Goal: Information Seeking & Learning: Learn about a topic

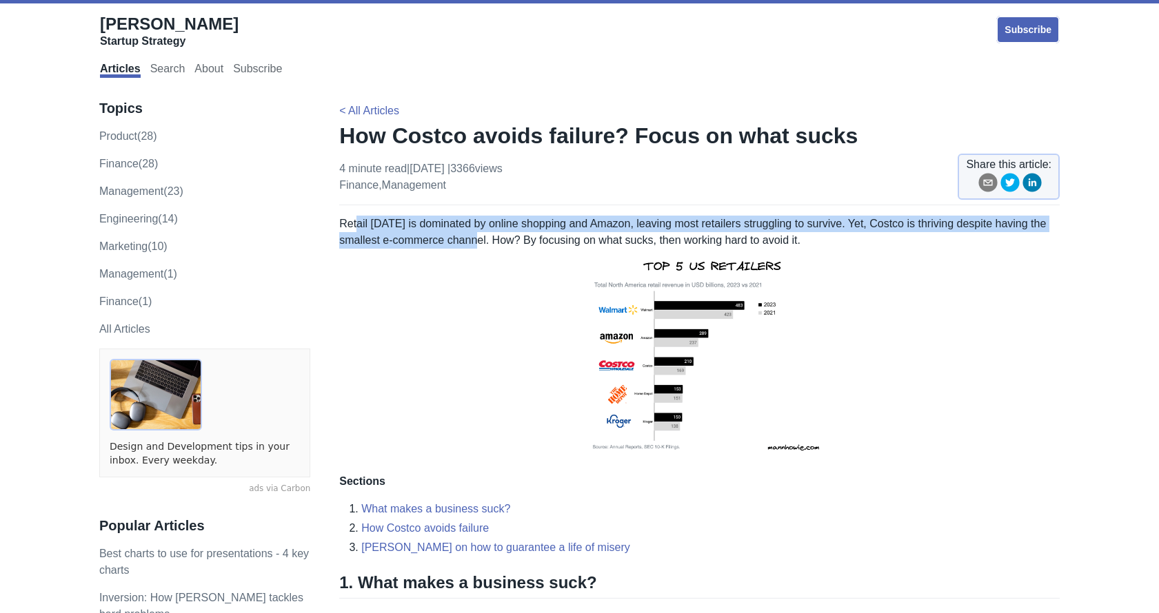
drag, startPoint x: 354, startPoint y: 216, endPoint x: 479, endPoint y: 234, distance: 125.9
click at [479, 234] on p "Retail [DATE] is dominated by online shopping and Amazon, leaving most retailer…" at bounding box center [699, 339] width 720 height 247
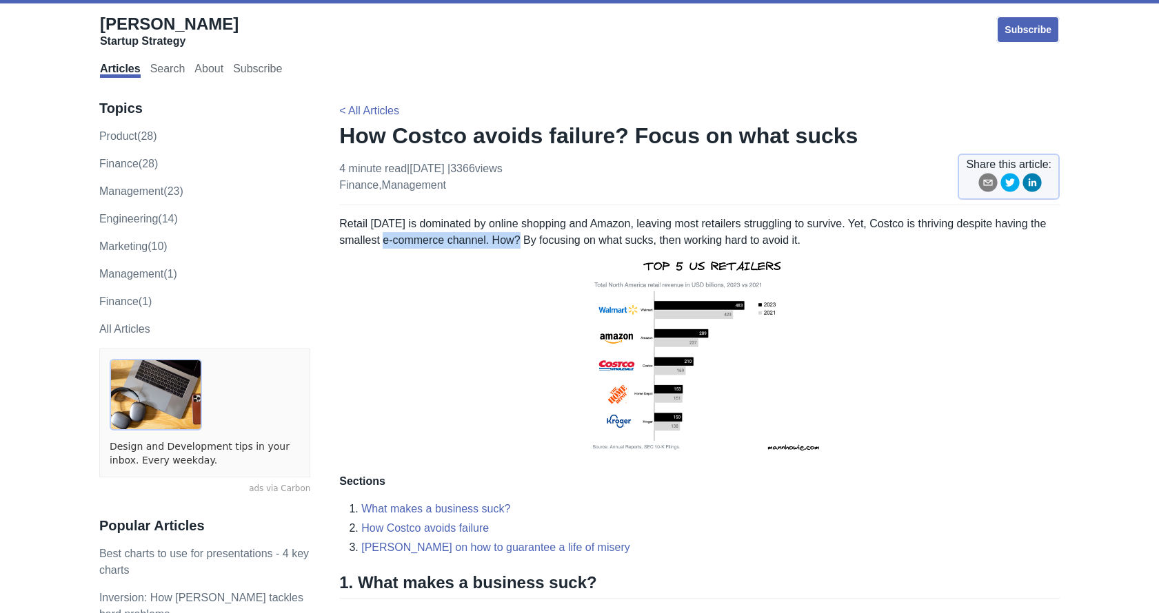
drag, startPoint x: 389, startPoint y: 241, endPoint x: 520, endPoint y: 243, distance: 131.0
click at [520, 243] on p "Retail [DATE] is dominated by online shopping and Amazon, leaving most retailer…" at bounding box center [699, 339] width 720 height 247
drag, startPoint x: 536, startPoint y: 242, endPoint x: 656, endPoint y: 239, distance: 120.0
click at [656, 239] on p "Retail [DATE] is dominated by online shopping and Amazon, leaving most retailer…" at bounding box center [699, 339] width 720 height 247
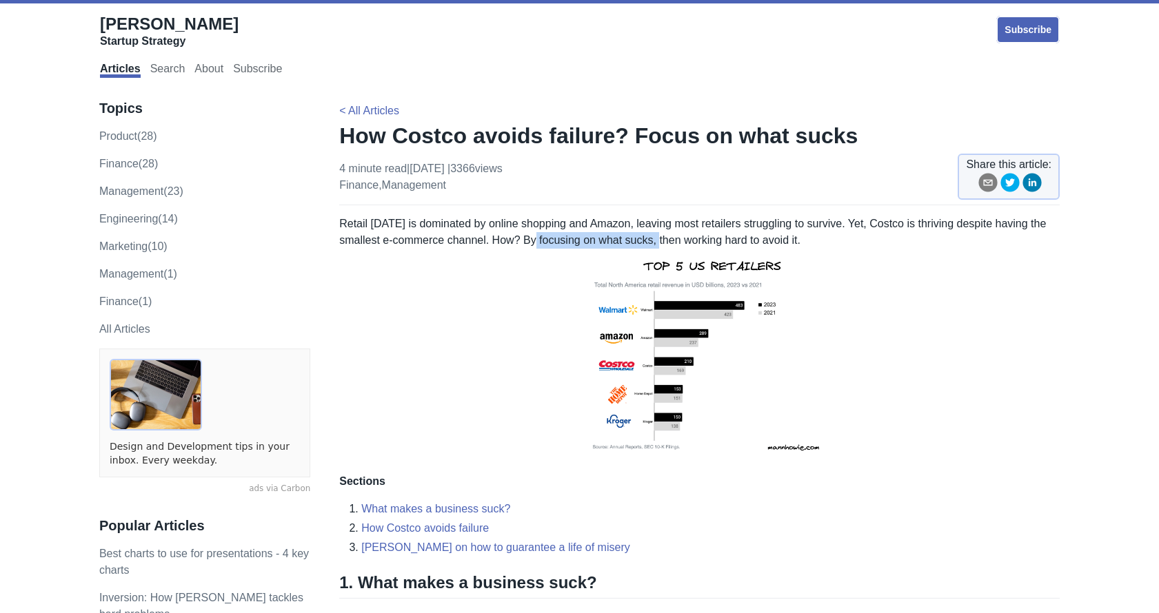
click at [656, 239] on p "Retail [DATE] is dominated by online shopping and Amazon, leaving most retailer…" at bounding box center [699, 339] width 720 height 247
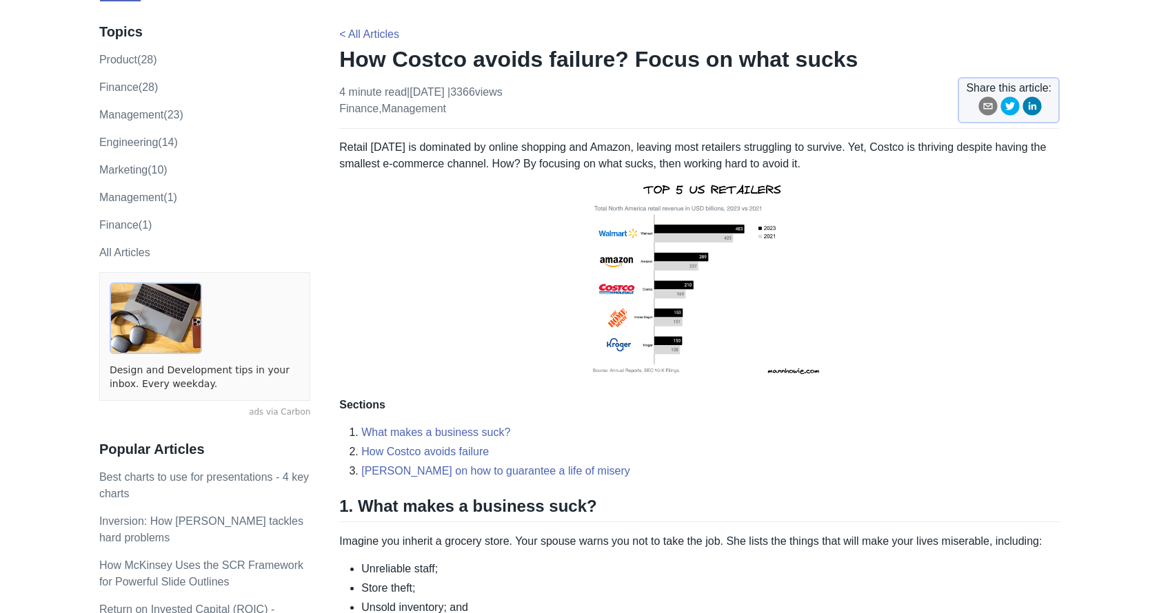
scroll to position [207, 0]
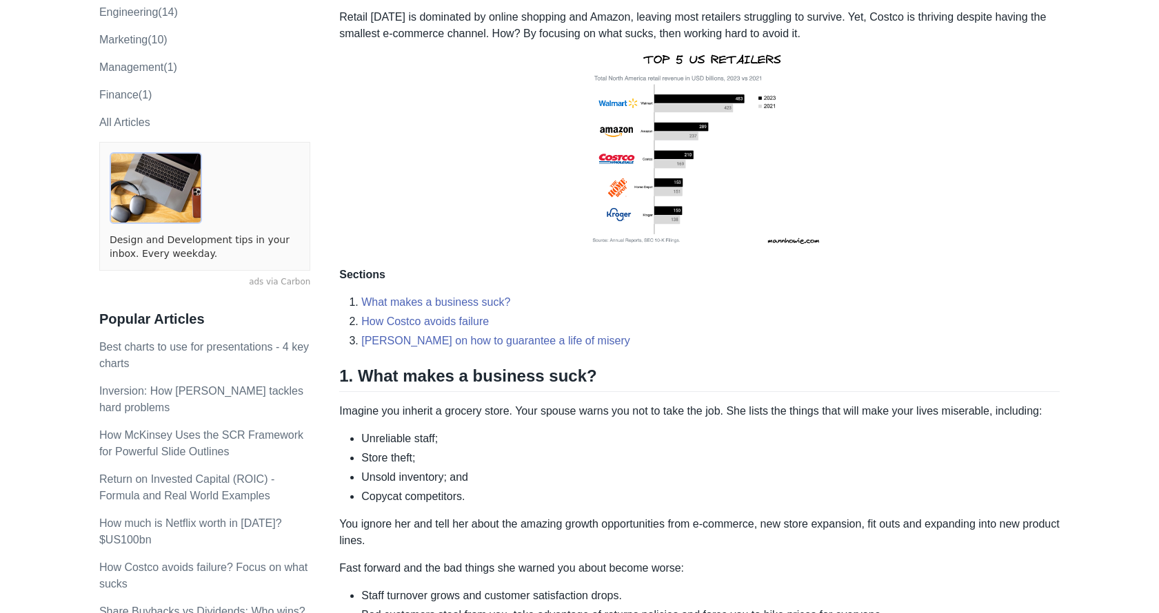
drag, startPoint x: 336, startPoint y: 405, endPoint x: 427, endPoint y: 402, distance: 90.4
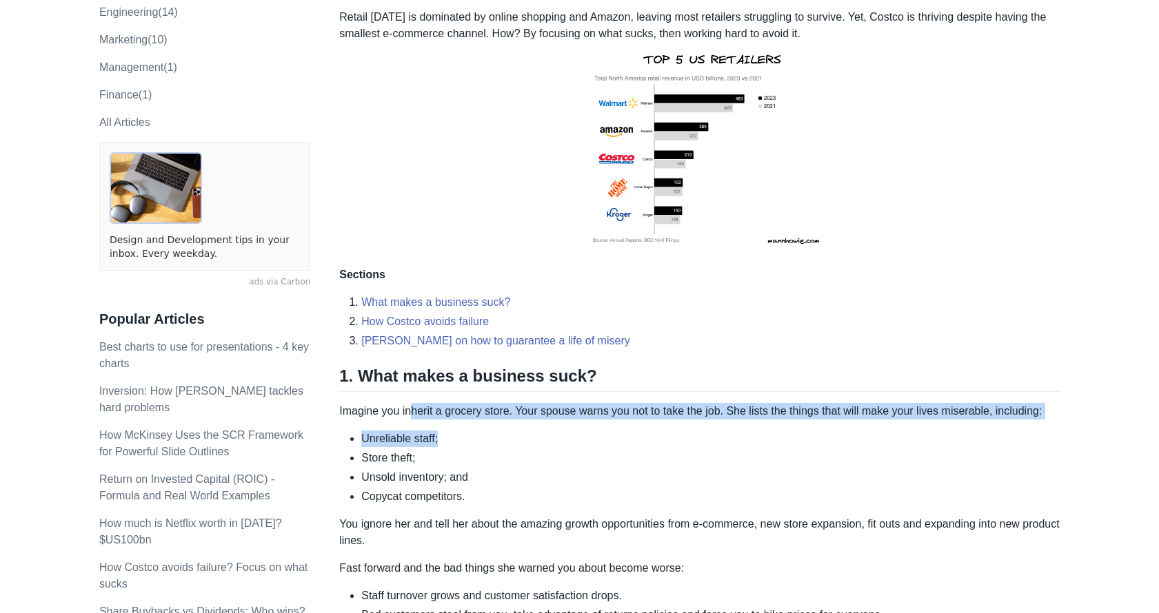
drag, startPoint x: 414, startPoint y: 402, endPoint x: 560, endPoint y: 425, distance: 147.9
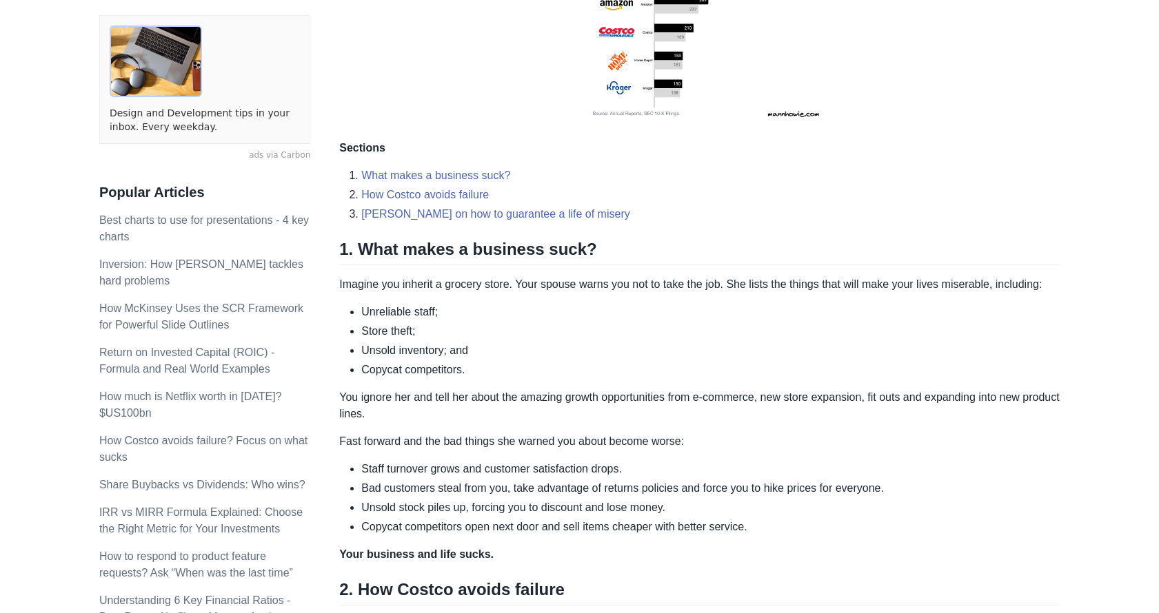
scroll to position [345, 0]
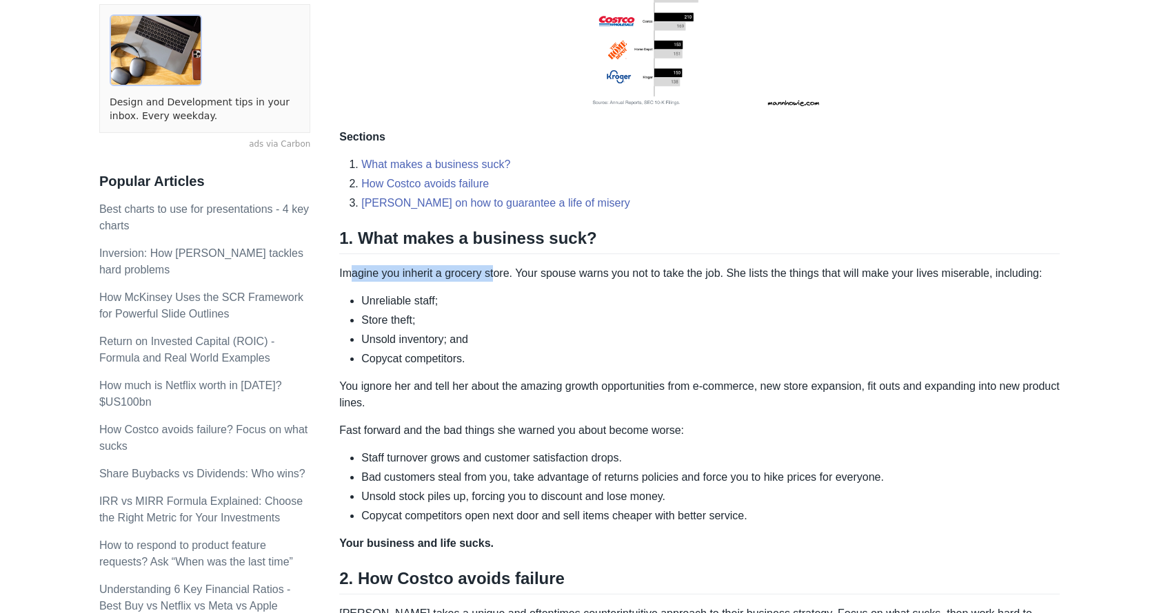
drag, startPoint x: 348, startPoint y: 272, endPoint x: 496, endPoint y: 281, distance: 148.4
click at [496, 281] on p "Imagine you inherit a grocery store. Your spouse warns you not to take the job.…" at bounding box center [699, 273] width 720 height 17
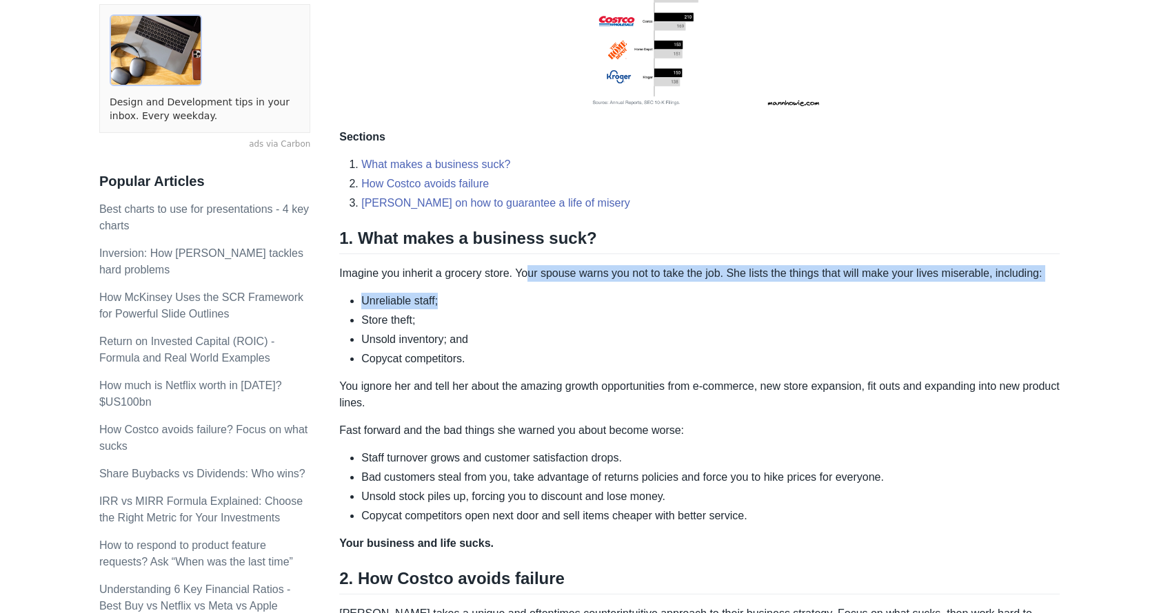
drag, startPoint x: 526, startPoint y: 281, endPoint x: 675, endPoint y: 301, distance: 151.0
click at [675, 301] on li "Unreliable staff;" at bounding box center [710, 301] width 698 height 17
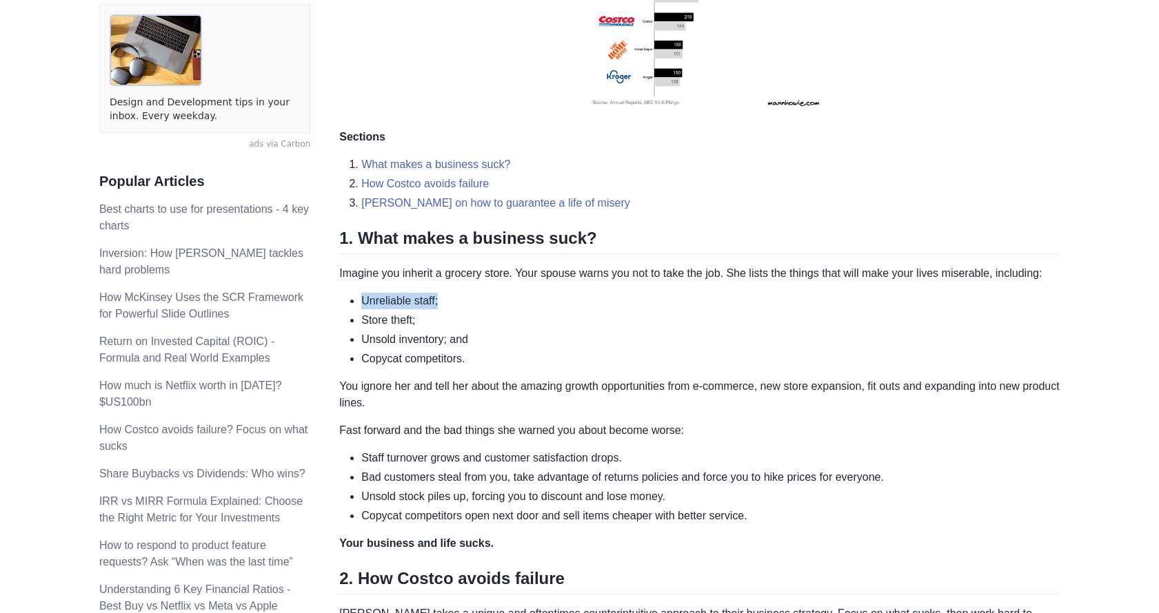
drag, startPoint x: 463, startPoint y: 301, endPoint x: 363, endPoint y: 285, distance: 101.2
drag, startPoint x: 425, startPoint y: 316, endPoint x: 391, endPoint y: 321, distance: 34.2
click at [391, 321] on li "Store theft;" at bounding box center [710, 320] width 698 height 17
click at [499, 360] on li "Copycat competitors." at bounding box center [710, 359] width 698 height 17
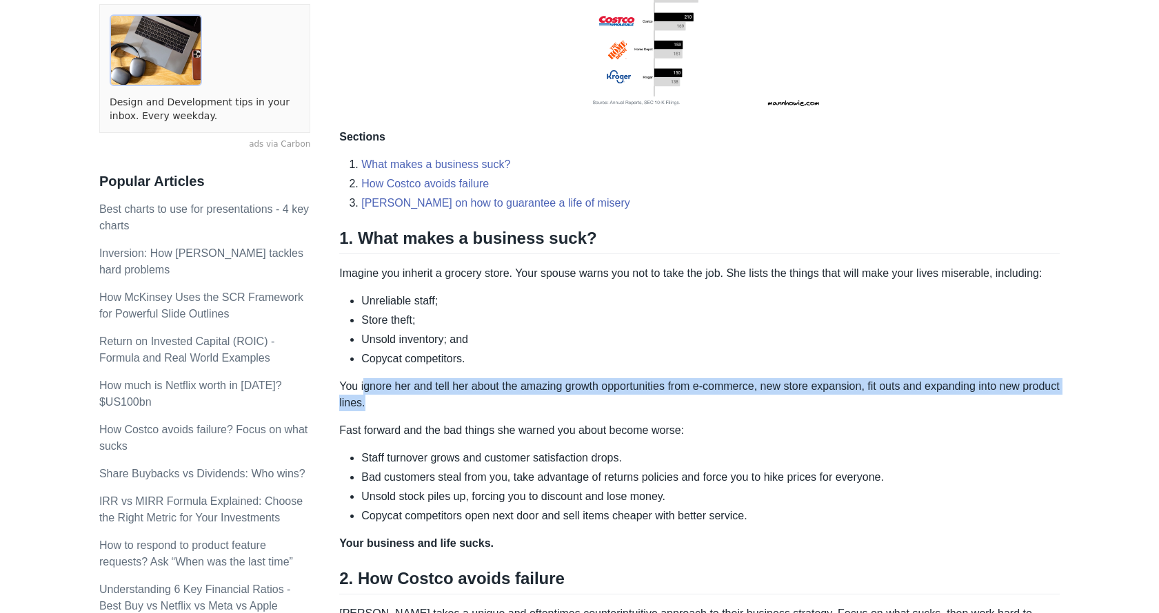
scroll to position [414, 0]
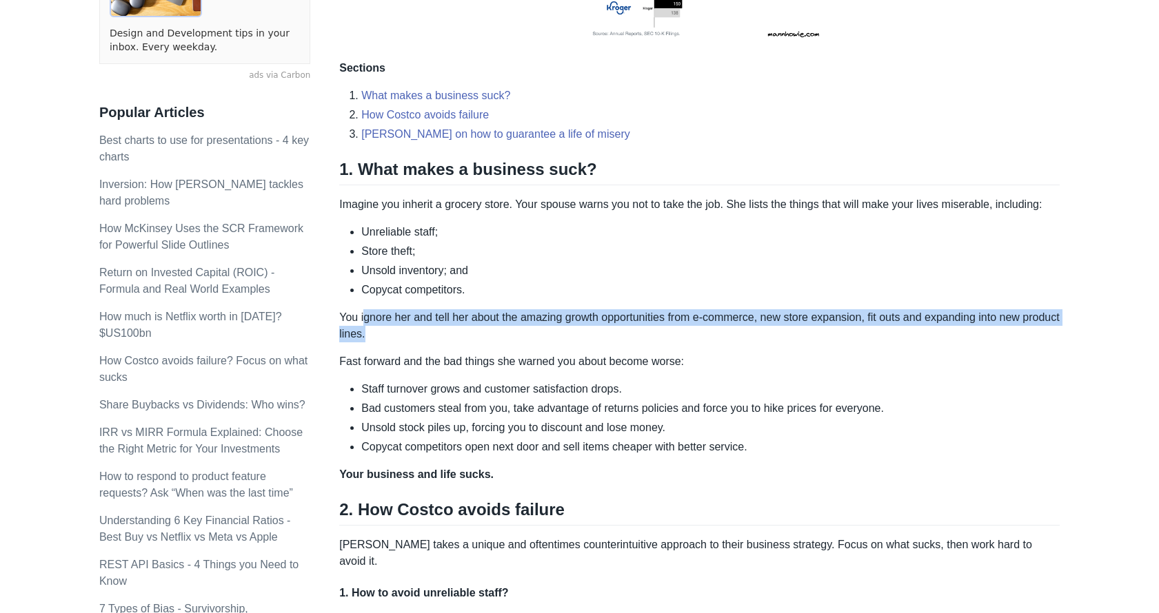
drag, startPoint x: 364, startPoint y: 371, endPoint x: 640, endPoint y: 332, distance: 279.2
click at [640, 332] on p "You ignore her and tell her about the amazing growth opportunities from e-comme…" at bounding box center [699, 325] width 720 height 33
drag, startPoint x: 640, startPoint y: 332, endPoint x: 655, endPoint y: 301, distance: 34.9
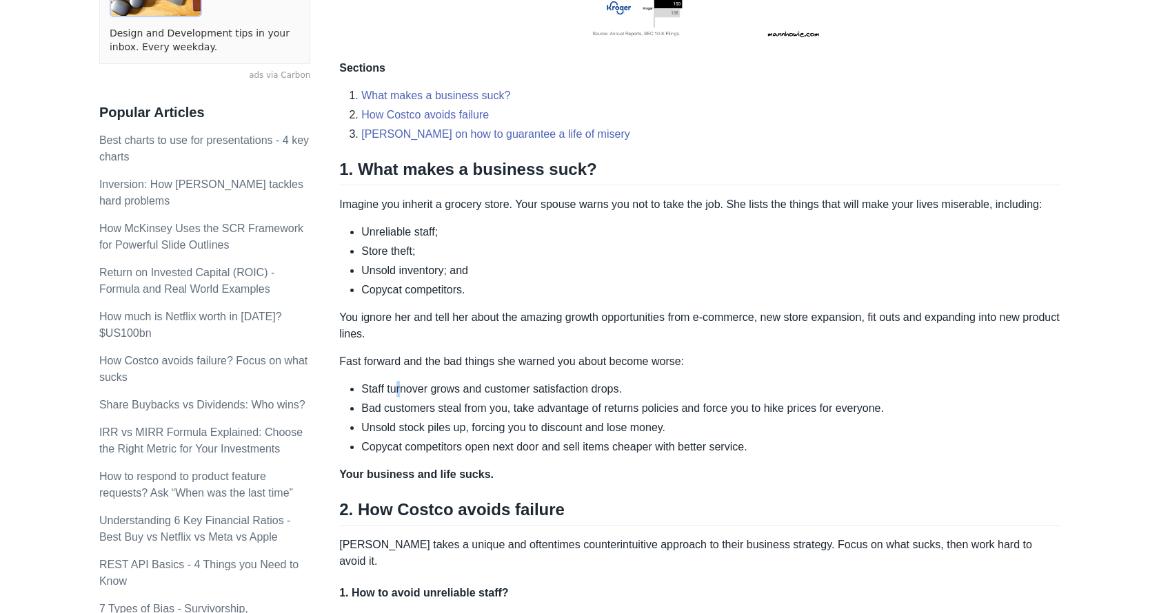
drag, startPoint x: 394, startPoint y: 381, endPoint x: 399, endPoint y: 391, distance: 11.4
click at [399, 391] on li "Staff turnover grows and customer satisfaction drops." at bounding box center [710, 389] width 698 height 17
drag, startPoint x: 426, startPoint y: 391, endPoint x: 483, endPoint y: 400, distance: 57.8
click at [483, 400] on ul "Staff turnover grows and customer satisfaction drops. Bad customers steal from …" at bounding box center [699, 418] width 720 height 74
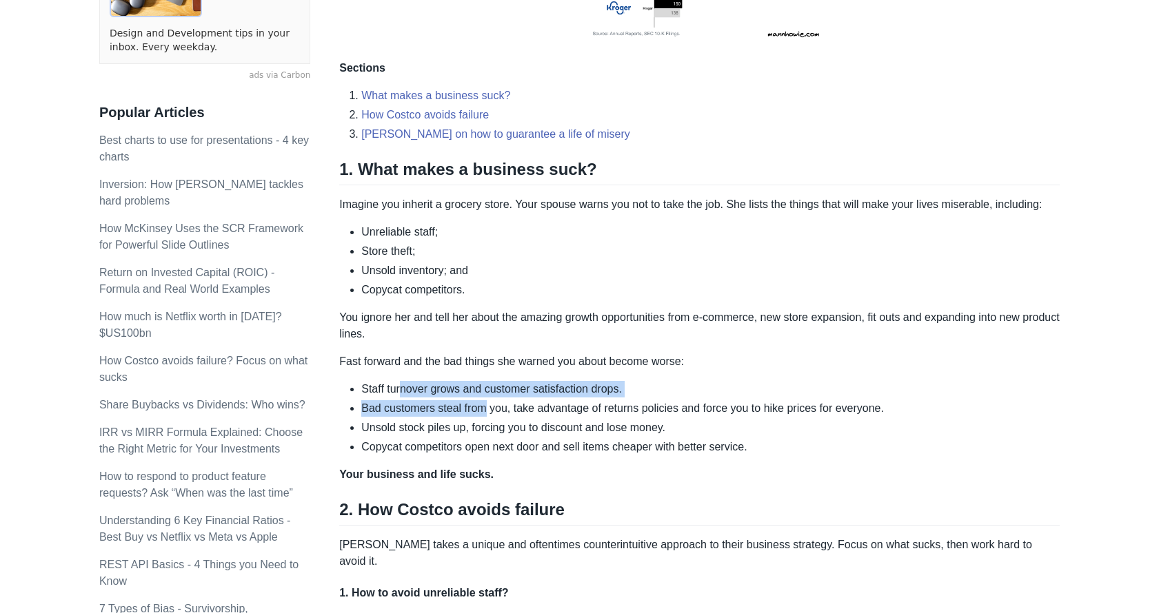
click at [483, 400] on ul "Staff turnover grows and customer satisfaction drops. Bad customers steal from …" at bounding box center [699, 418] width 720 height 74
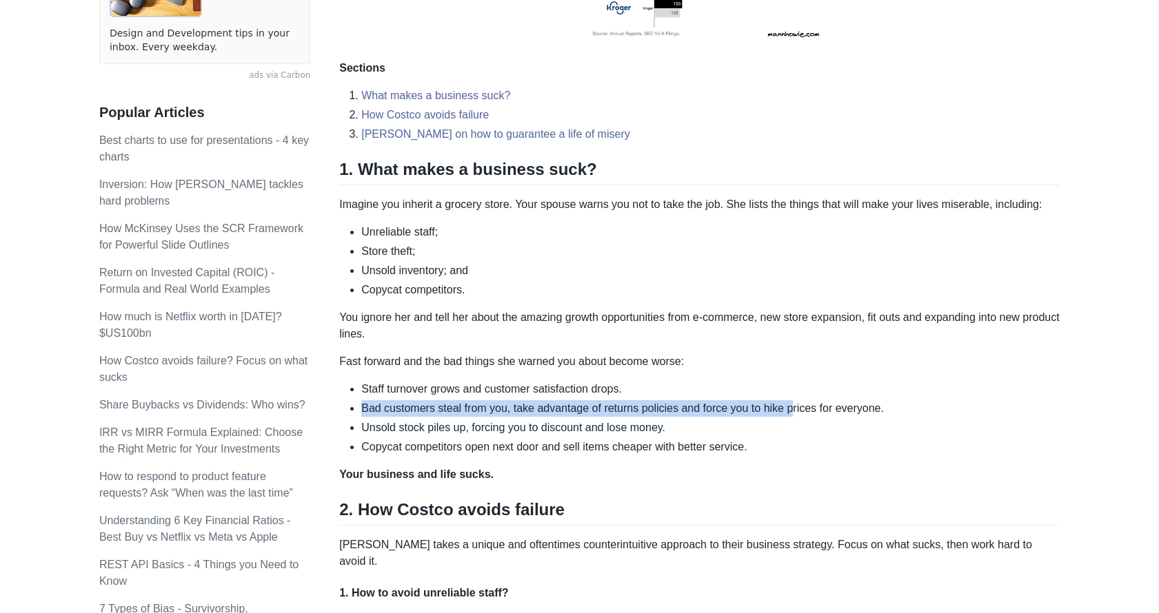
drag, startPoint x: 360, startPoint y: 404, endPoint x: 788, endPoint y: 409, distance: 428.7
click at [788, 409] on ul "Staff turnover grows and customer satisfaction drops. Bad customers steal from …" at bounding box center [699, 418] width 720 height 74
click at [788, 409] on li "Bad customers steal from you, take advantage of returns policies and force you …" at bounding box center [710, 408] width 698 height 17
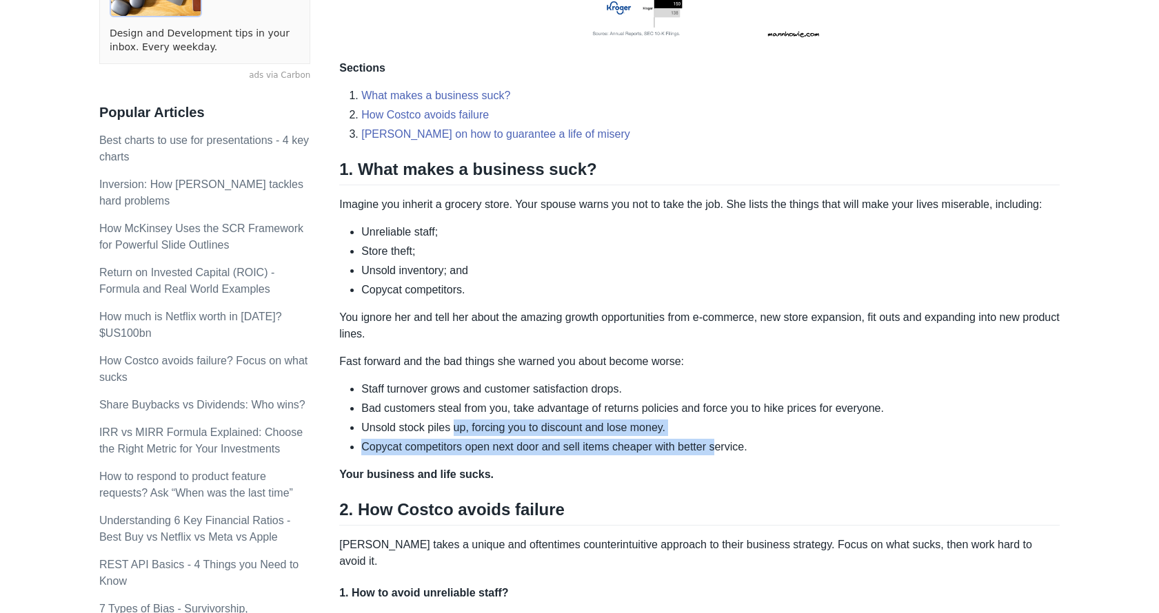
drag, startPoint x: 715, startPoint y: 438, endPoint x: 451, endPoint y: 431, distance: 264.0
click at [451, 431] on ul "Staff turnover grows and customer satisfaction drops. Bad customers steal from …" at bounding box center [699, 418] width 720 height 74
click at [451, 431] on li "Unsold stock piles up, forcing you to discount and lose money." at bounding box center [710, 428] width 698 height 17
drag, startPoint x: 451, startPoint y: 431, endPoint x: 662, endPoint y: 434, distance: 210.9
click at [662, 434] on li "Unsold stock piles up, forcing you to discount and lose money." at bounding box center [710, 428] width 698 height 17
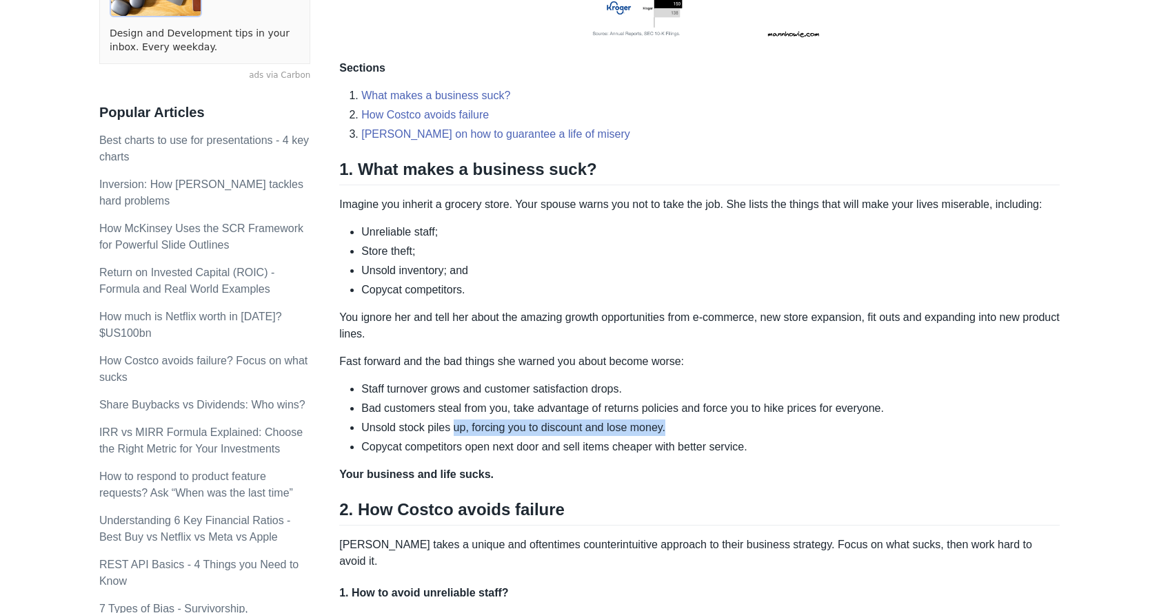
click at [662, 434] on li "Unsold stock piles up, forcing you to discount and lose money." at bounding box center [710, 428] width 698 height 17
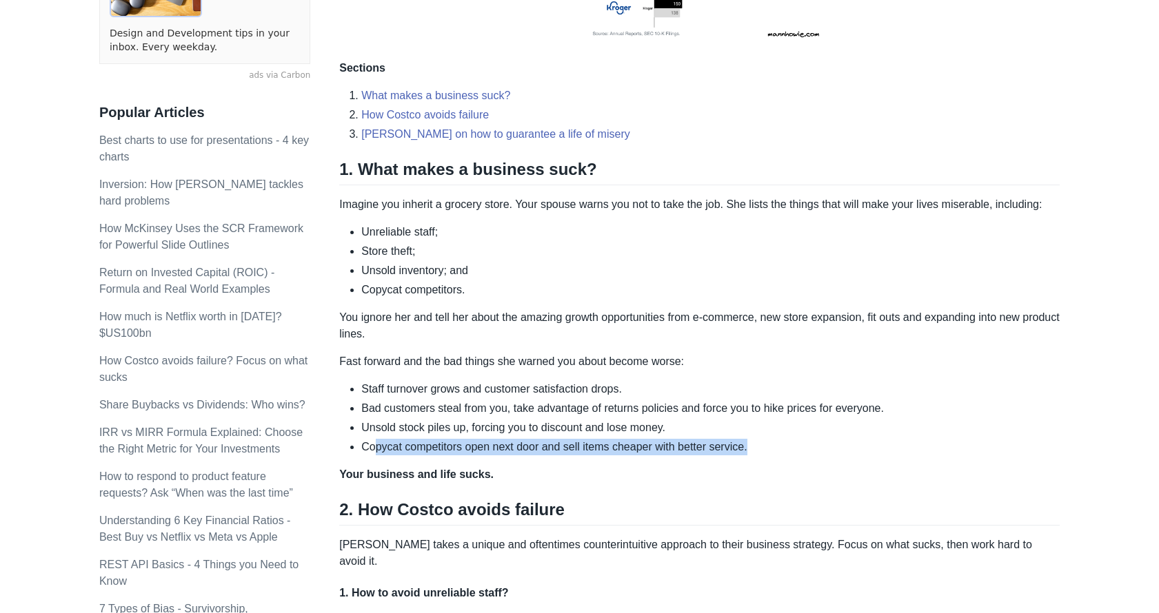
drag, startPoint x: 377, startPoint y: 448, endPoint x: 751, endPoint y: 449, distance: 373.6
click at [751, 449] on li "Copycat competitors open next door and sell items cheaper with better service." at bounding box center [710, 447] width 698 height 17
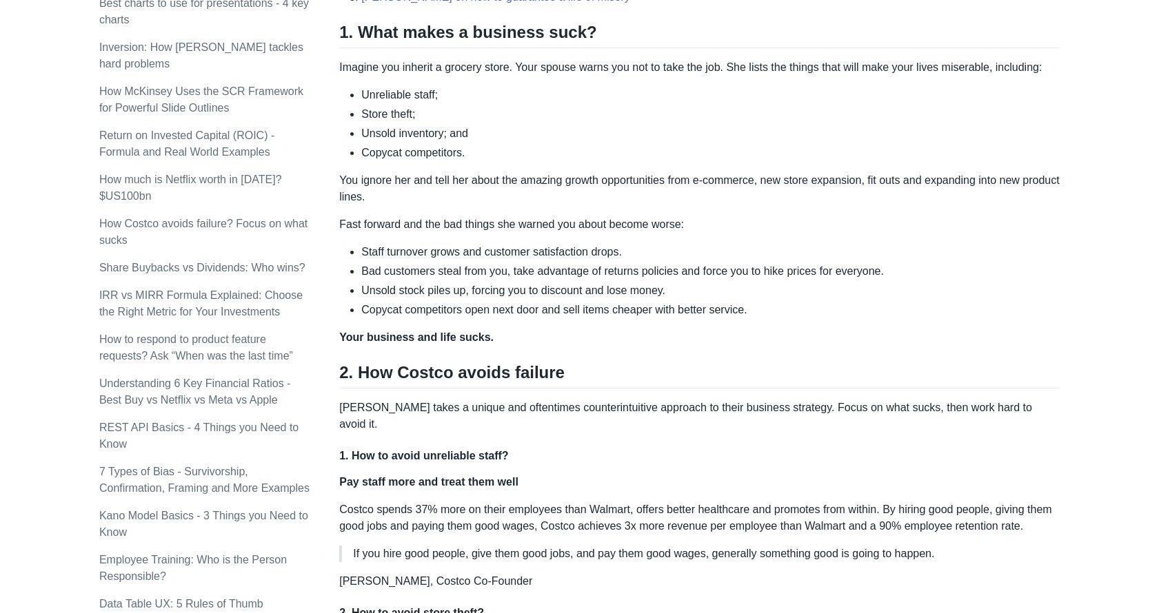
scroll to position [551, 0]
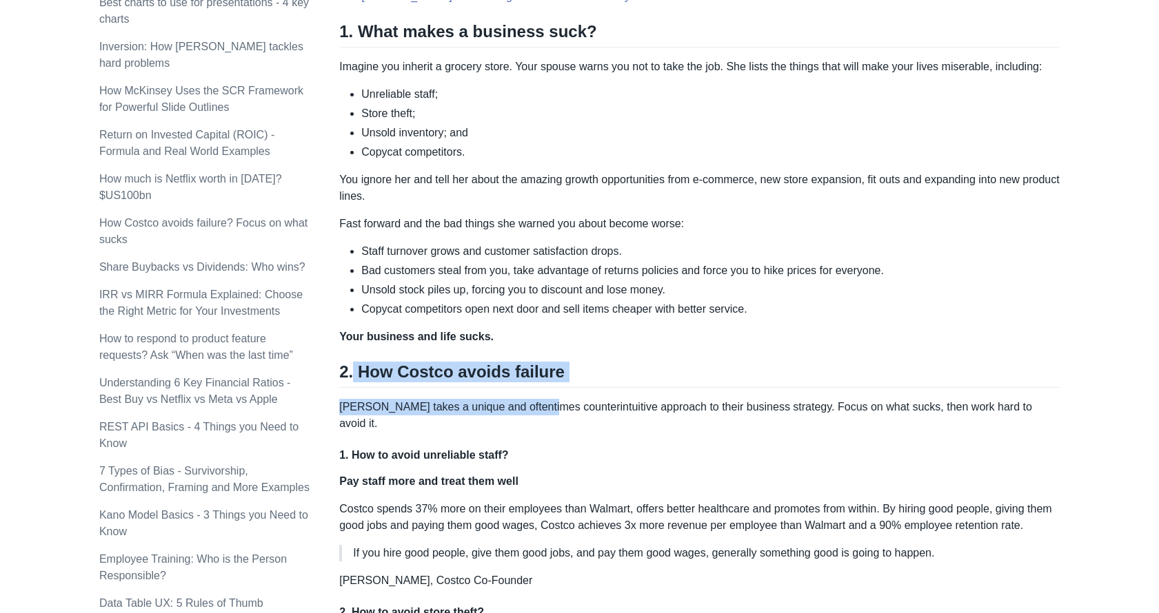
drag, startPoint x: 354, startPoint y: 380, endPoint x: 546, endPoint y: 400, distance: 193.3
click at [546, 400] on div "Retail [DATE] is dominated by online shopping and Amazon, leaving most retailer…" at bounding box center [699, 499] width 720 height 1671
click at [546, 400] on p "[PERSON_NAME] takes a unique and oftentimes counterintuitive approach to their …" at bounding box center [699, 415] width 720 height 33
drag, startPoint x: 344, startPoint y: 415, endPoint x: 531, endPoint y: 414, distance: 187.5
click at [531, 414] on p "[PERSON_NAME] takes a unique and oftentimes counterintuitive approach to their …" at bounding box center [699, 415] width 720 height 33
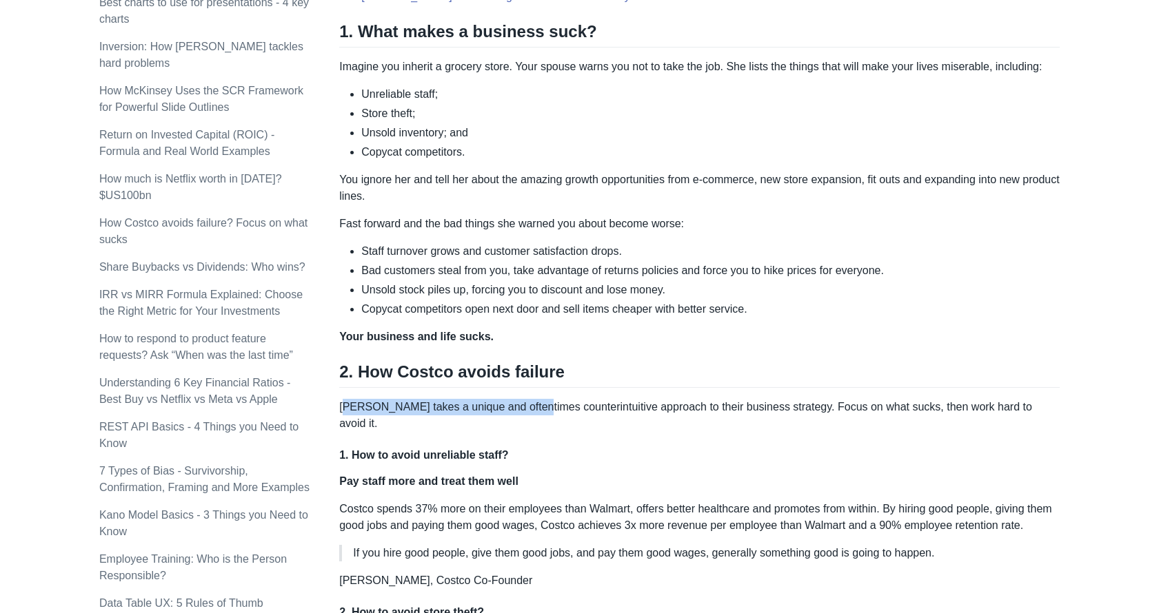
click at [531, 414] on p "[PERSON_NAME] takes a unique and oftentimes counterintuitive approach to their …" at bounding box center [699, 415] width 720 height 33
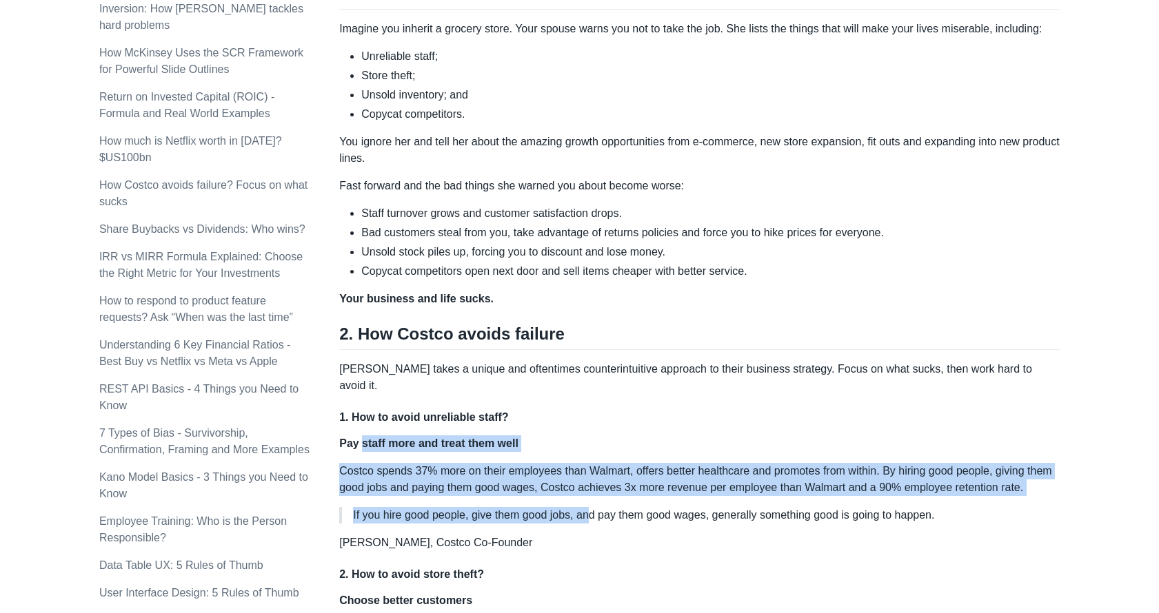
scroll to position [620, 0]
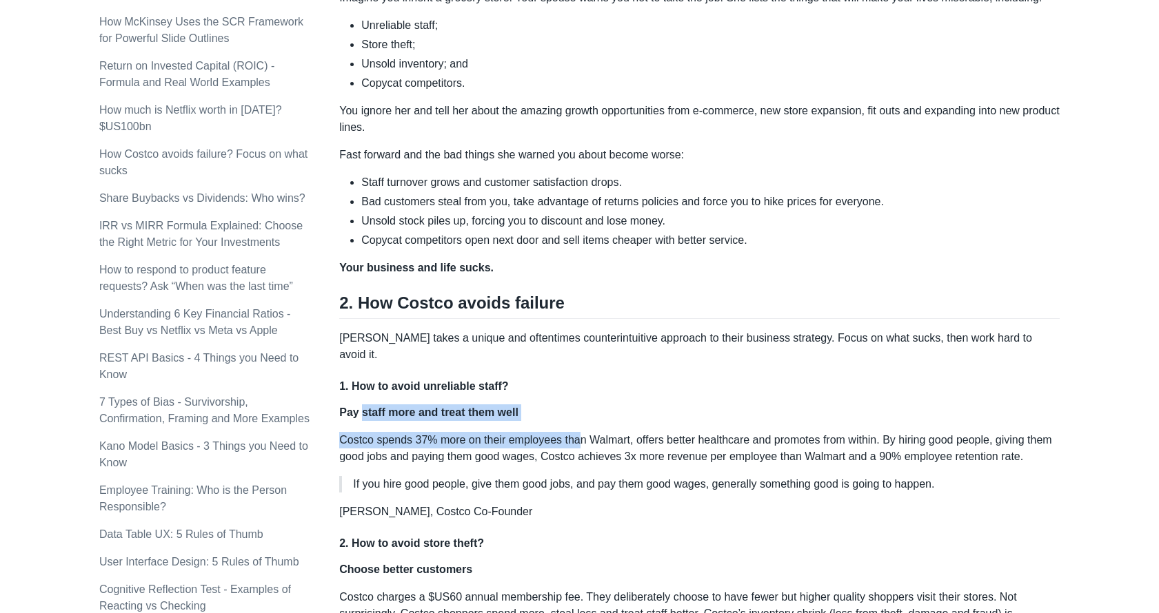
drag, startPoint x: 358, startPoint y: 457, endPoint x: 578, endPoint y: 406, distance: 225.0
click at [578, 406] on div "Retail [DATE] is dominated by online shopping and Amazon, leaving most retailer…" at bounding box center [699, 430] width 720 height 1671
click at [558, 399] on div "Retail [DATE] is dominated by online shopping and Amazon, leaving most retailer…" at bounding box center [699, 430] width 720 height 1671
click at [558, 405] on p "Pay staff more and treat them well" at bounding box center [699, 413] width 720 height 17
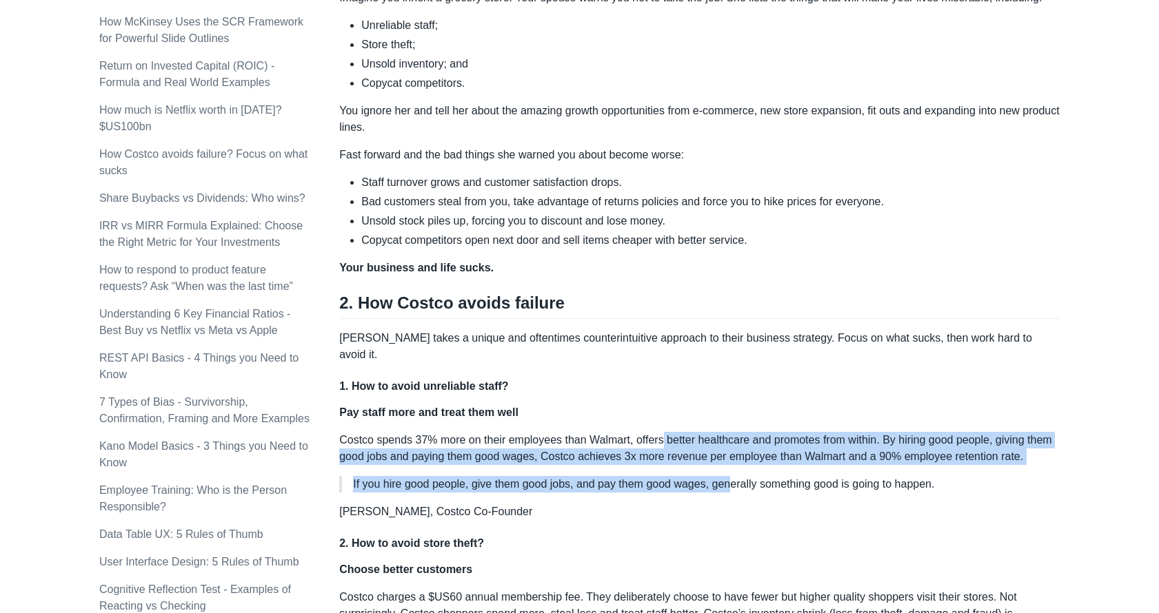
drag, startPoint x: 662, startPoint y: 418, endPoint x: 725, endPoint y: 440, distance: 67.1
click at [729, 445] on p "Costco spends 37% more on their employees than Walmart, offers better healthcar…" at bounding box center [699, 448] width 720 height 33
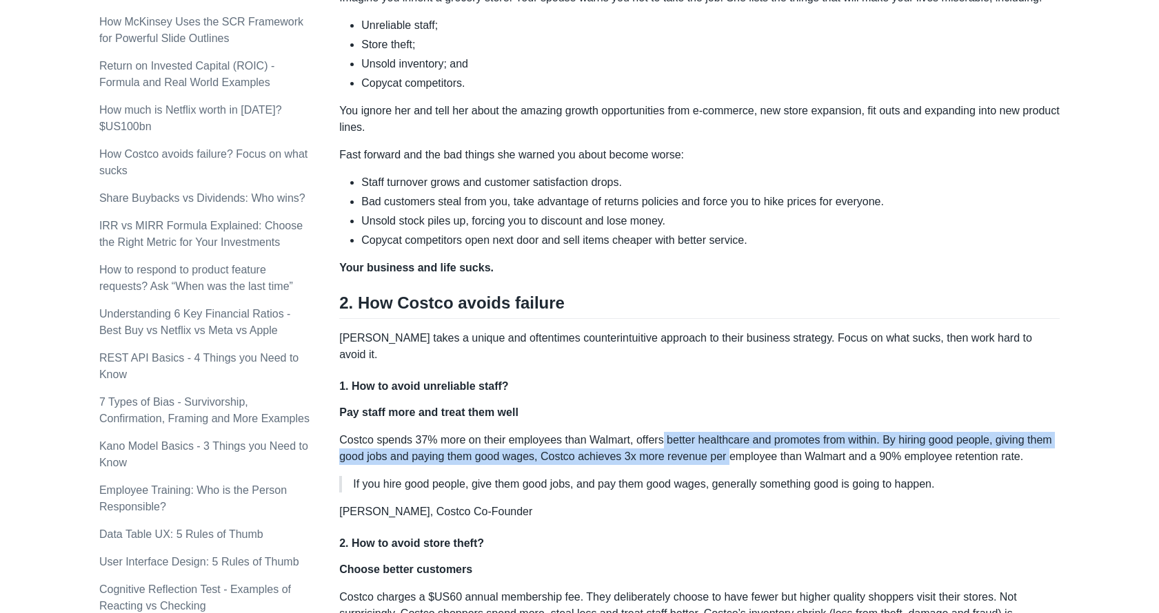
click at [725, 440] on p "Costco spends 37% more on their employees than Walmart, offers better healthcar…" at bounding box center [699, 448] width 720 height 33
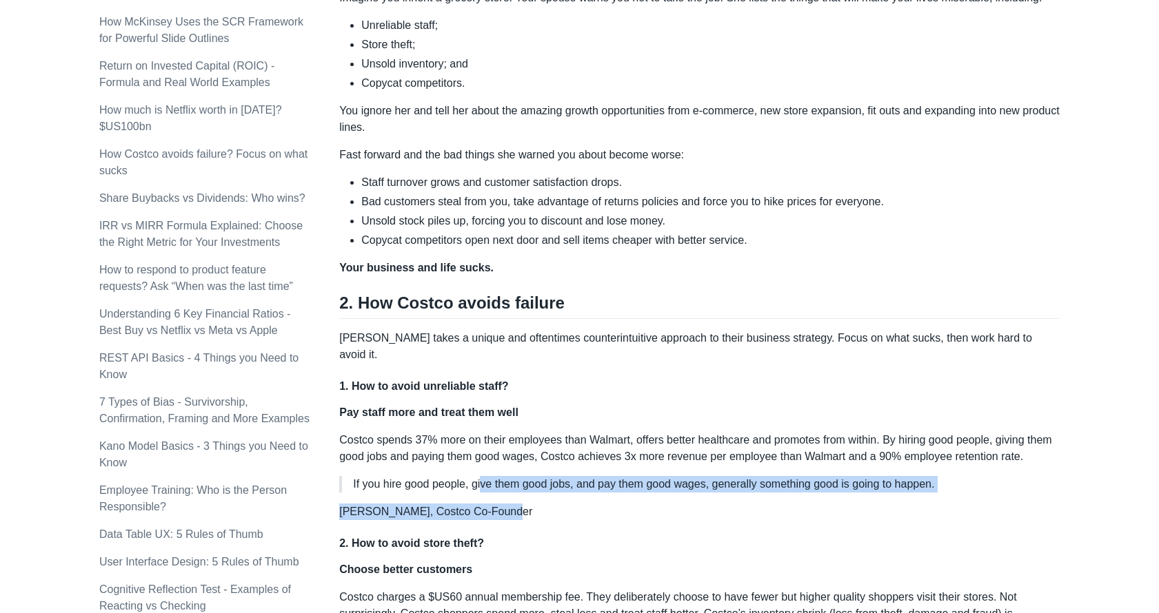
drag, startPoint x: 481, startPoint y: 459, endPoint x: 613, endPoint y: 484, distance: 134.6
click at [613, 484] on div "Retail [DATE] is dominated by online shopping and Amazon, leaving most retailer…" at bounding box center [699, 430] width 720 height 1671
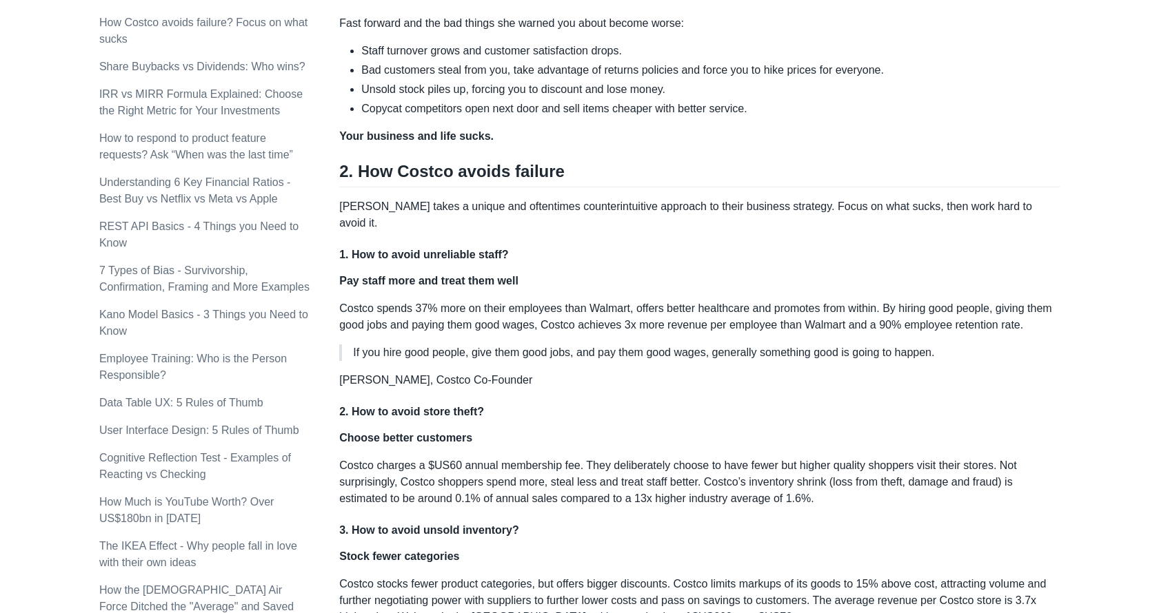
scroll to position [758, 0]
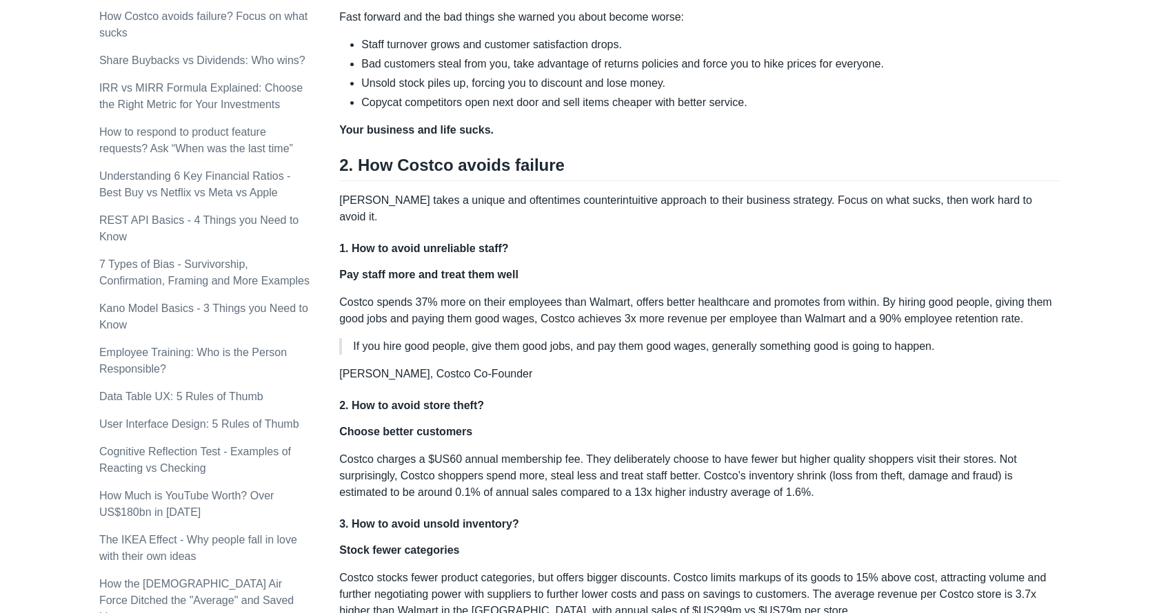
click at [354, 426] on strong "Choose better customers" at bounding box center [405, 432] width 133 height 12
drag, startPoint x: 347, startPoint y: 439, endPoint x: 430, endPoint y: 449, distance: 83.3
click at [430, 451] on p "Costco charges a $US60 annual membership fee. They deliberately choose to have …" at bounding box center [699, 476] width 720 height 50
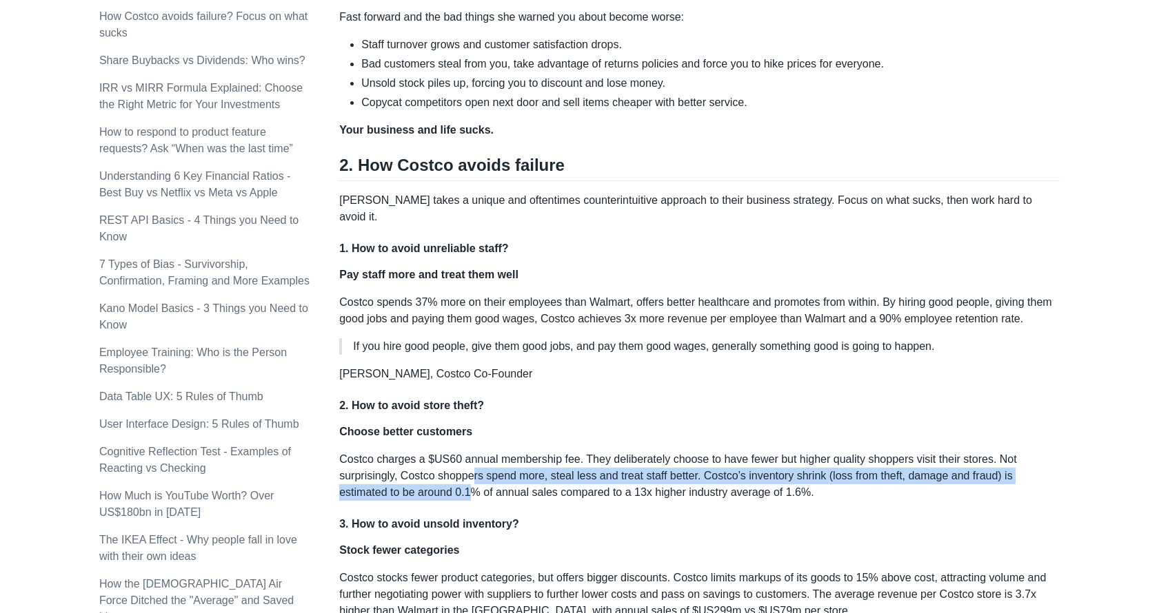
drag, startPoint x: 417, startPoint y: 475, endPoint x: 473, endPoint y: 465, distance: 56.8
click at [473, 465] on p "Costco charges a $US60 annual membership fee. They deliberately choose to have …" at bounding box center [699, 476] width 720 height 50
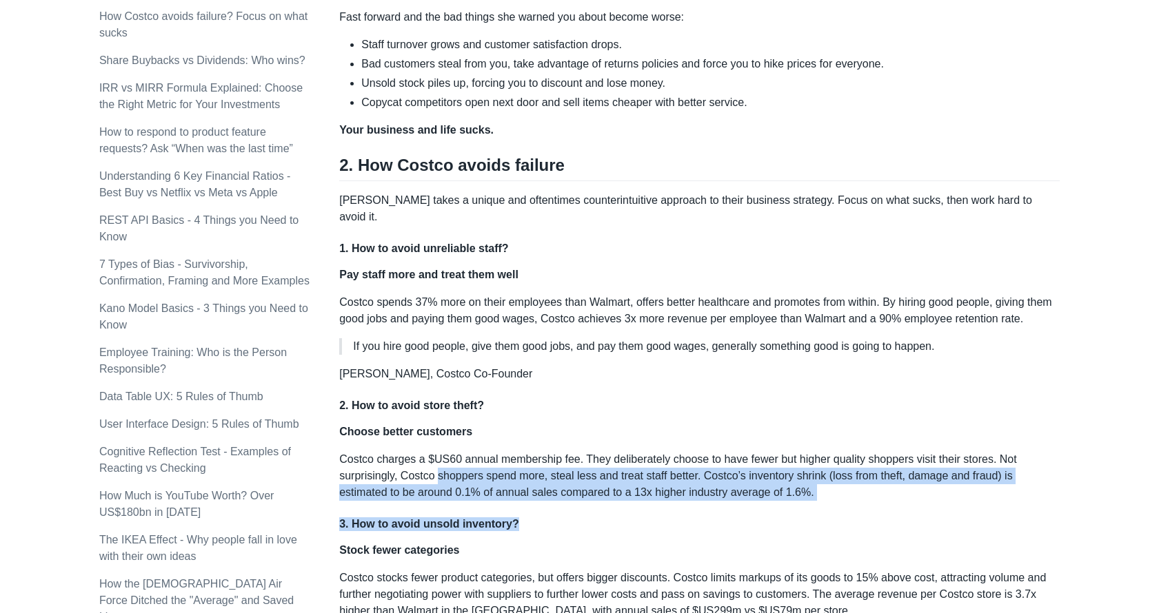
drag, startPoint x: 473, startPoint y: 465, endPoint x: 671, endPoint y: 498, distance: 201.4
click at [671, 498] on div "Retail [DATE] is dominated by online shopping and Amazon, leaving most retailer…" at bounding box center [699, 293] width 720 height 1671
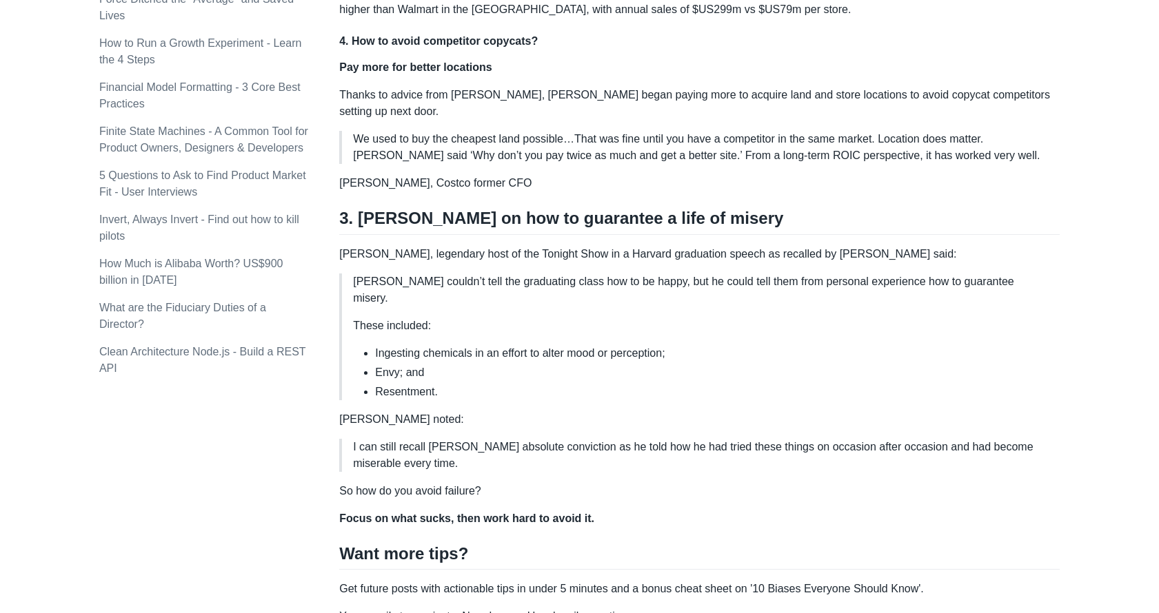
scroll to position [1378, 0]
